Goal: Navigation & Orientation: Find specific page/section

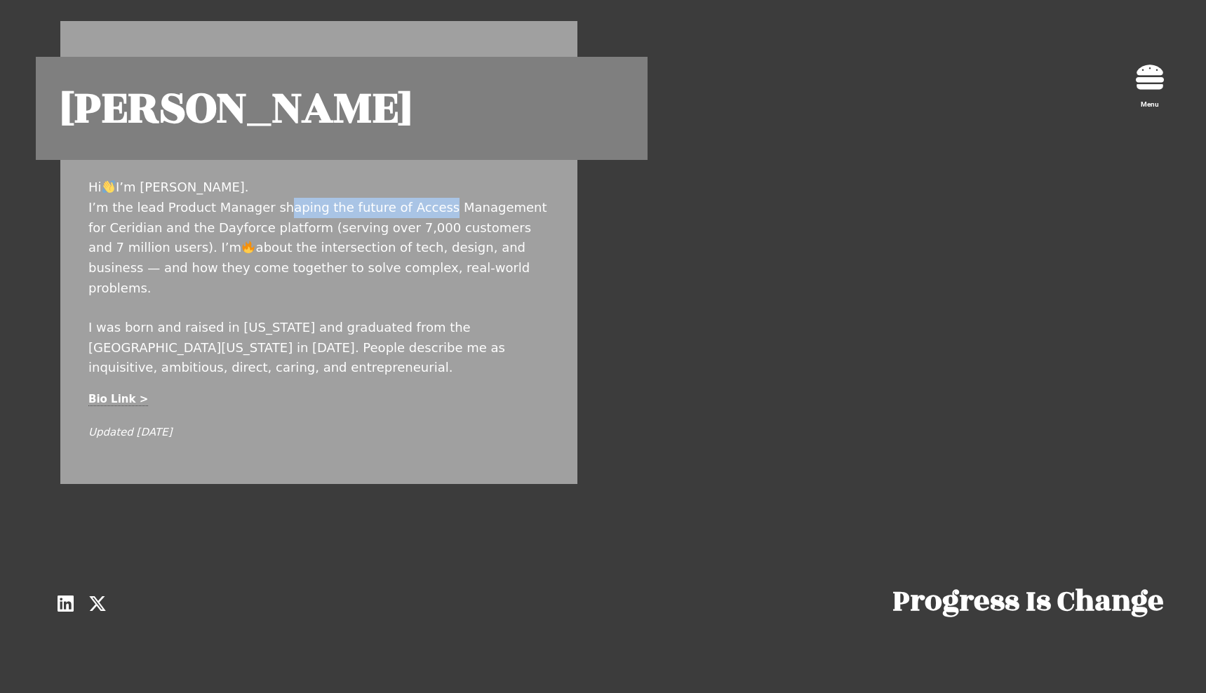
drag, startPoint x: 271, startPoint y: 207, endPoint x: 413, endPoint y: 205, distance: 141.7
click at [413, 205] on p "Hi I’m Dan Baruch. I’m the lead Product Manager shaping the future of Access Ma…" at bounding box center [318, 237] width 461 height 121
drag, startPoint x: 319, startPoint y: 227, endPoint x: 433, endPoint y: 235, distance: 113.9
click at [433, 235] on p "Hi I’m Dan Baruch. I’m the lead Product Manager shaping the future of Access Ma…" at bounding box center [318, 237] width 461 height 121
drag, startPoint x: 277, startPoint y: 244, endPoint x: 361, endPoint y: 244, distance: 84.2
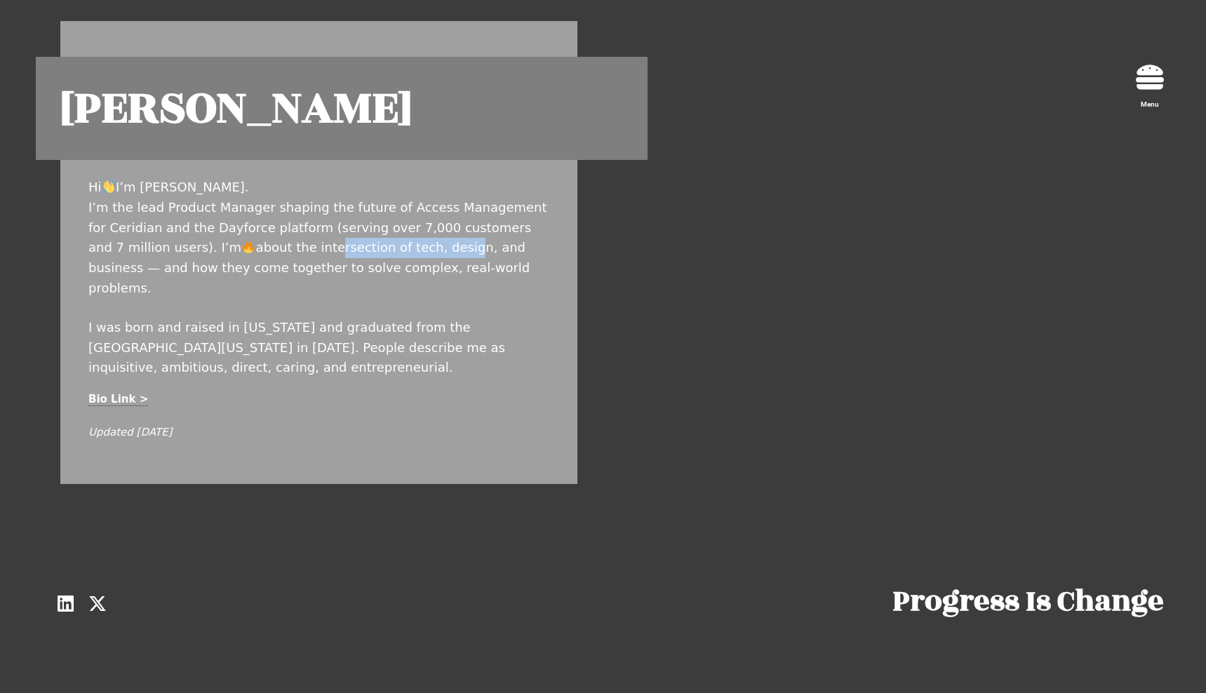
click at [361, 244] on p "Hi I’m Dan Baruch. I’m the lead Product Manager shaping the future of Access Ma…" at bounding box center [318, 237] width 461 height 121
drag, startPoint x: 207, startPoint y: 304, endPoint x: 419, endPoint y: 298, distance: 211.9
click at [419, 318] on p "I was born and raised in Minnesota and graduated from the University of Minneso…" at bounding box center [318, 348] width 461 height 60
click at [1138, 82] on icon "Menu" at bounding box center [1150, 77] width 28 height 28
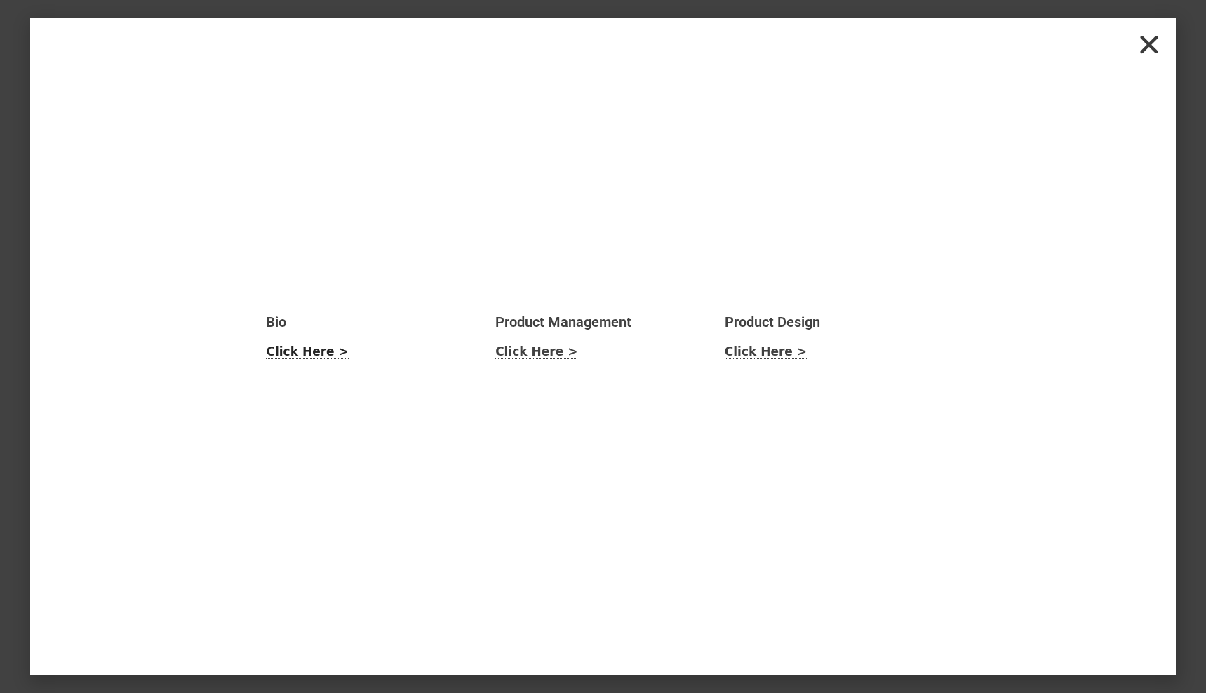
click at [280, 354] on link "Click Here >" at bounding box center [307, 351] width 82 height 15
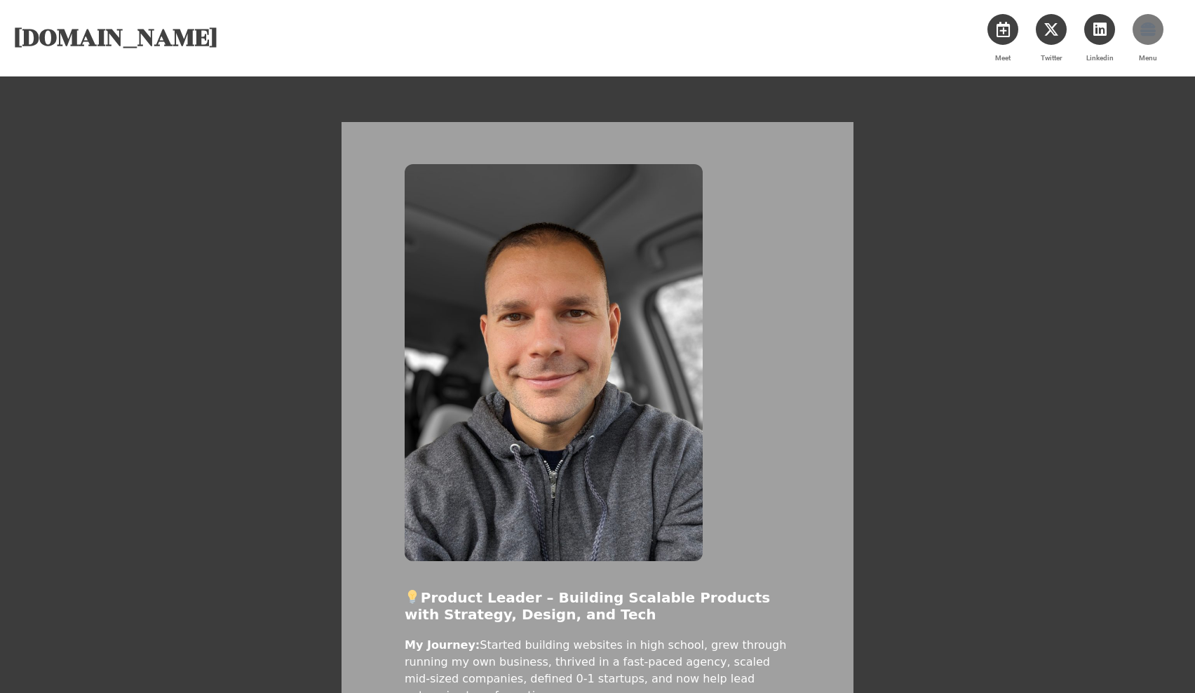
click at [1152, 43] on link "Menu" at bounding box center [1148, 29] width 31 height 31
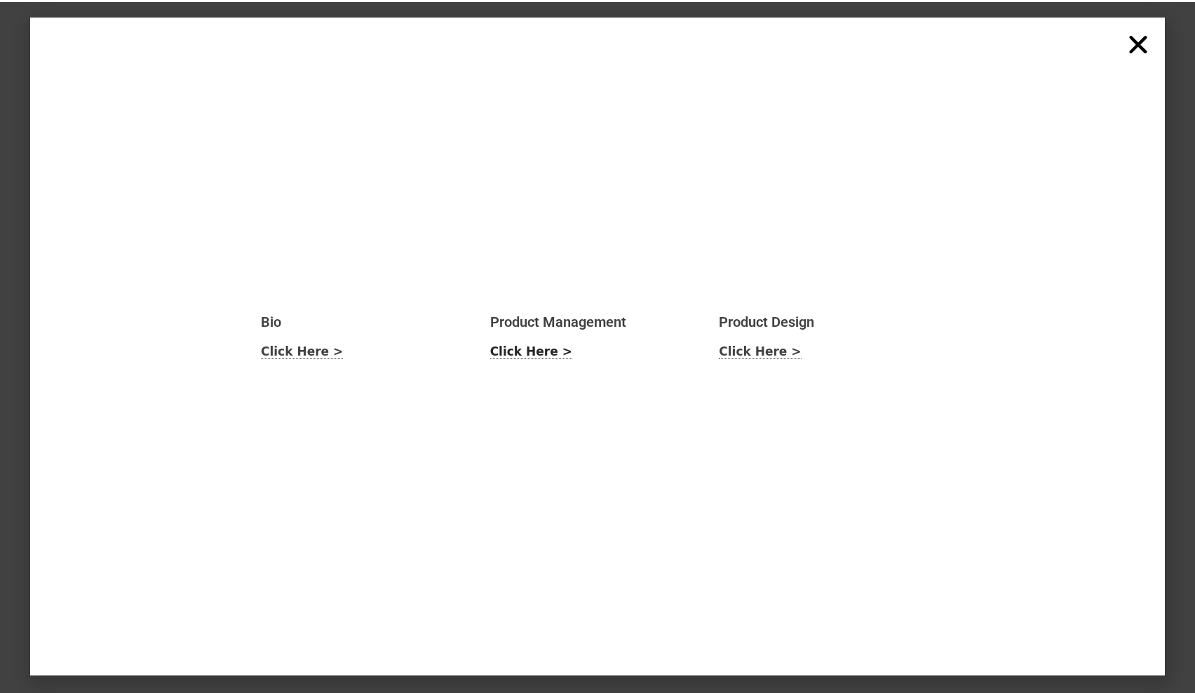
click at [513, 352] on link "Click Here >" at bounding box center [531, 351] width 82 height 15
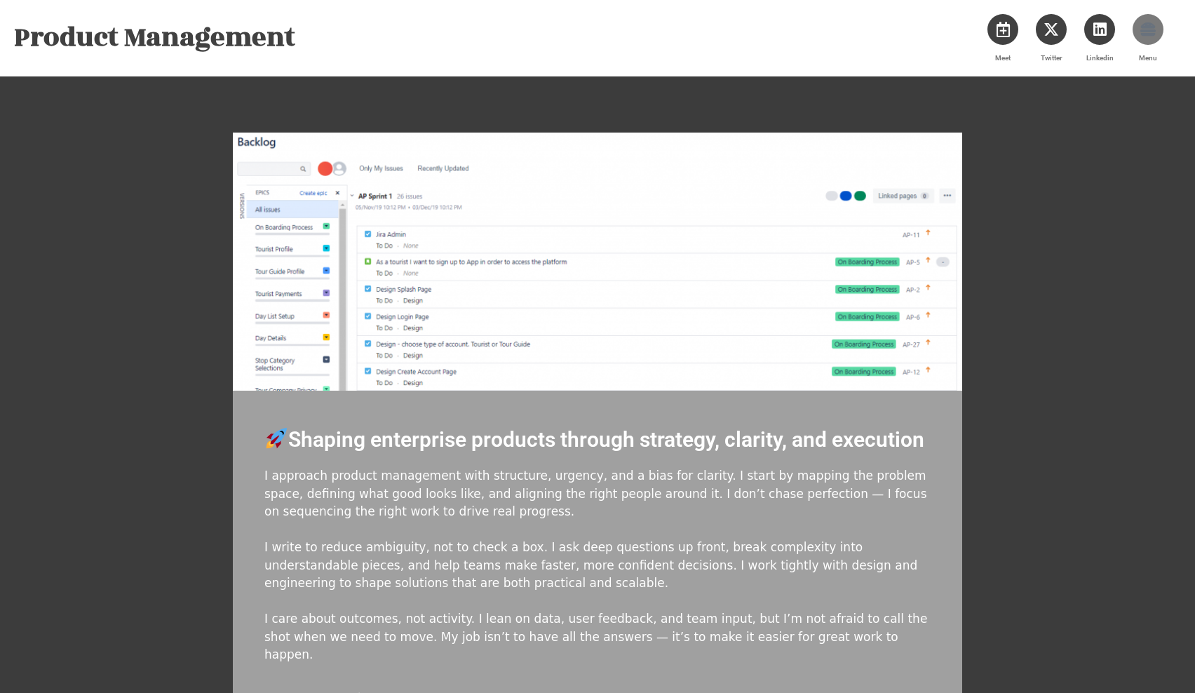
click at [1152, 43] on link "Menu" at bounding box center [1148, 29] width 31 height 31
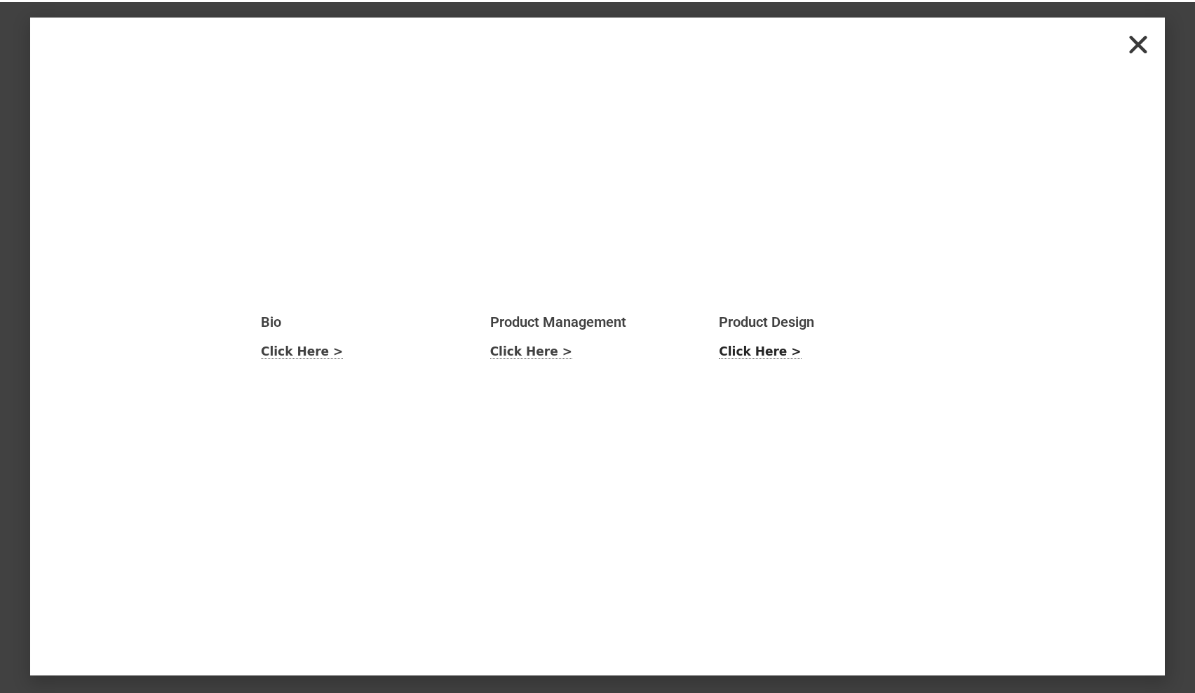
click at [762, 349] on link "Click Here >" at bounding box center [760, 351] width 82 height 15
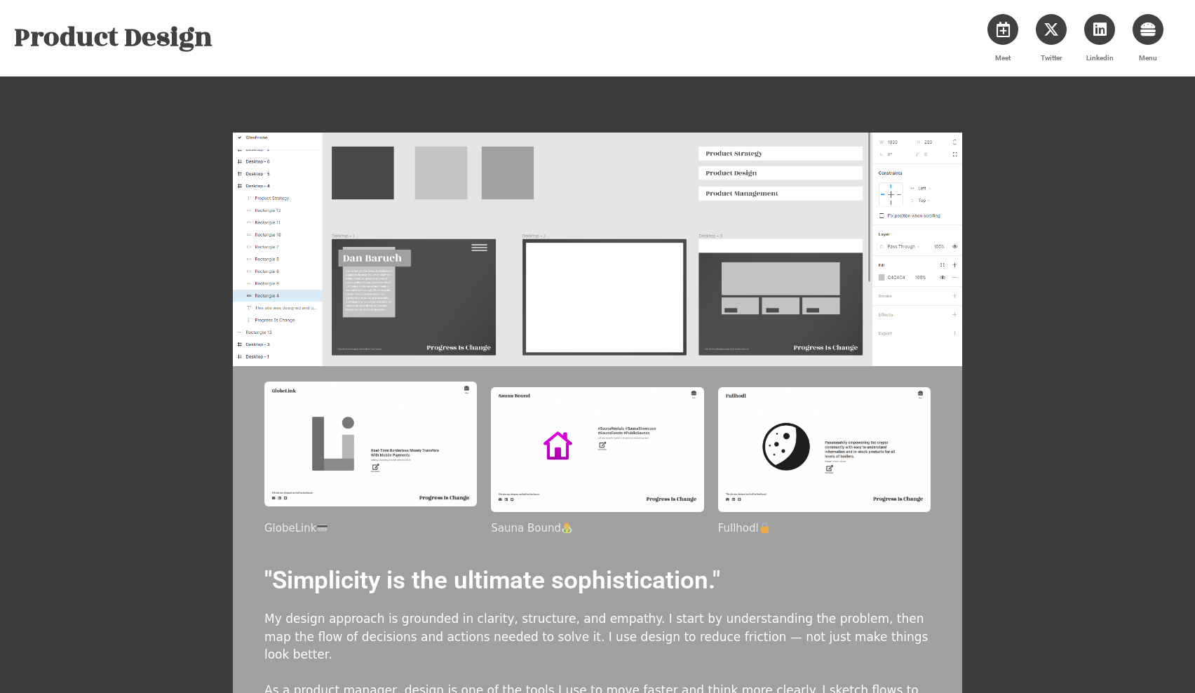
click at [365, 436] on img at bounding box center [370, 444] width 213 height 124
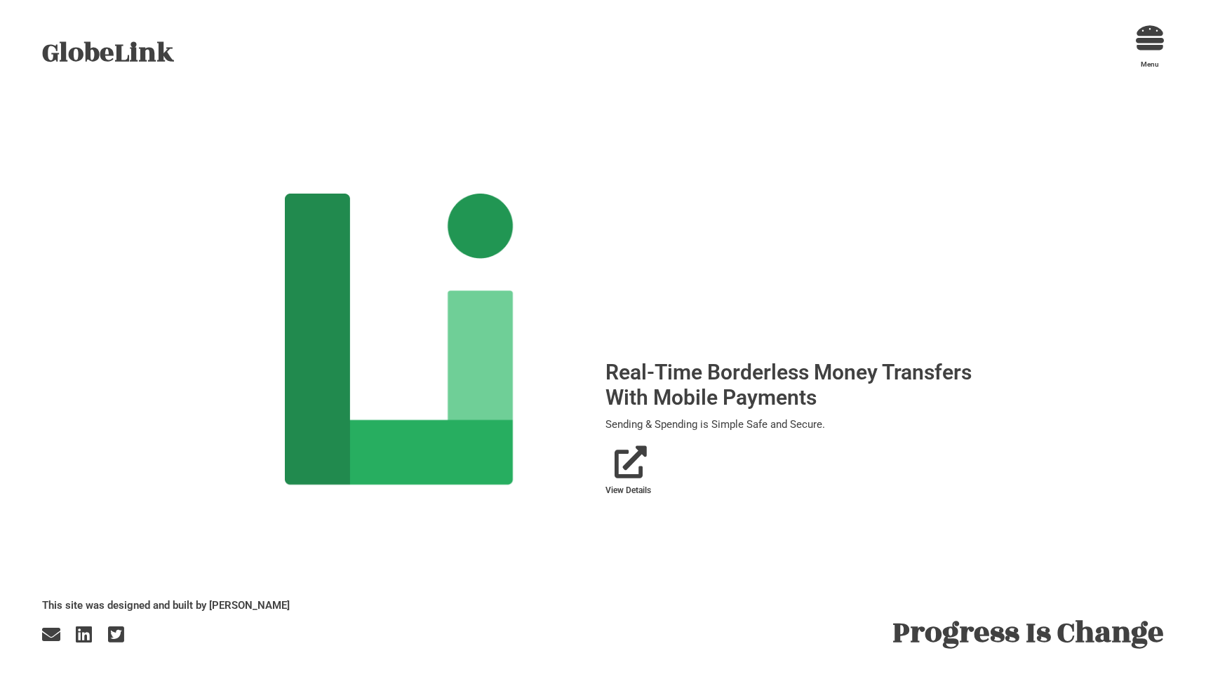
click at [595, 452] on div at bounding box center [400, 341] width 395 height 351
click at [636, 464] on icon "View Details" at bounding box center [630, 462] width 32 height 32
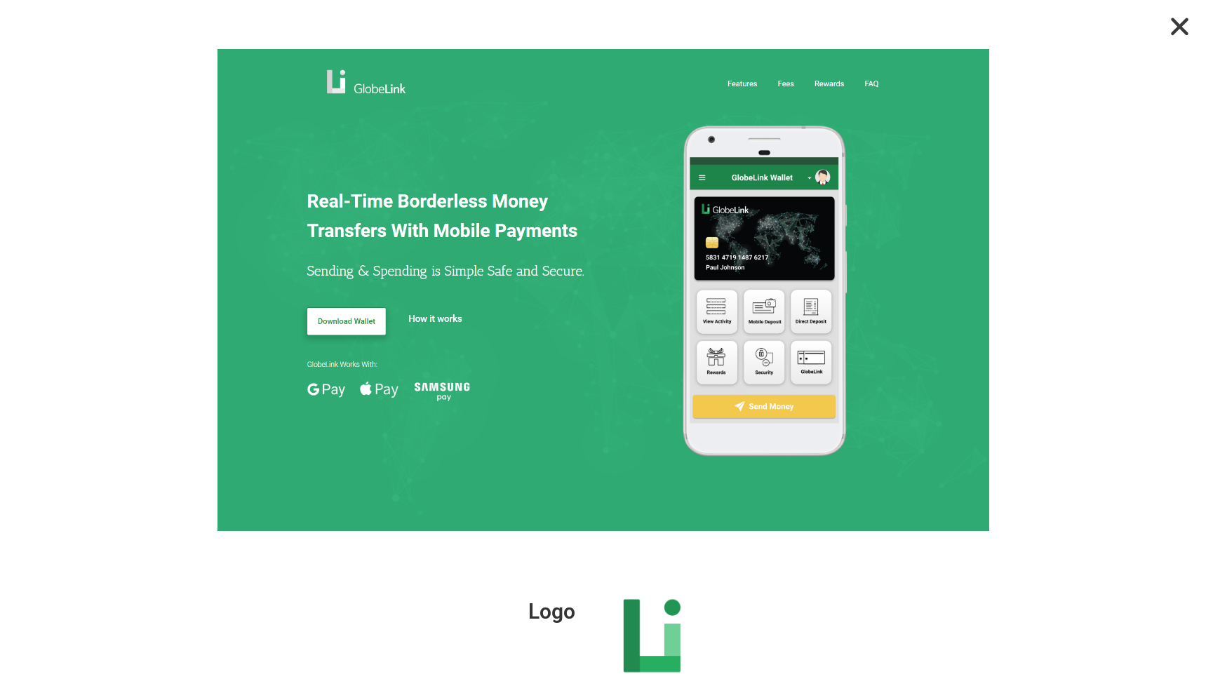
click at [1177, 33] on icon "Close" at bounding box center [1179, 26] width 25 height 25
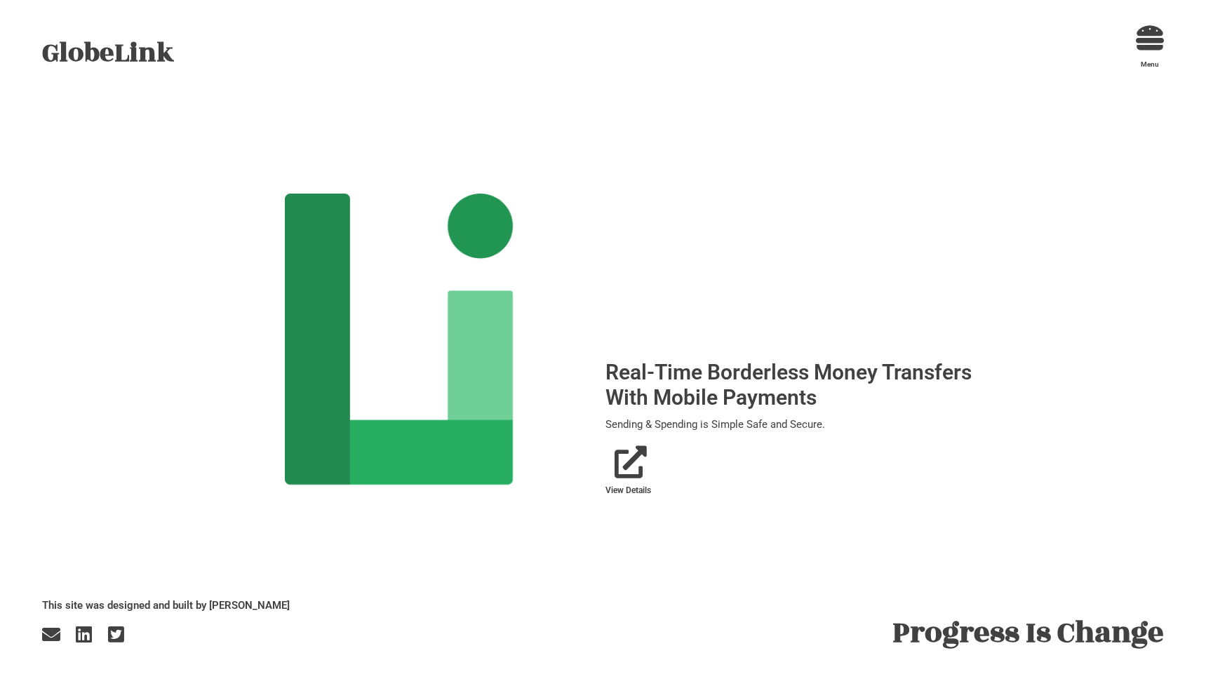
click at [107, 58] on link "GlobeLink" at bounding box center [108, 53] width 132 height 40
